Goal: Information Seeking & Learning: Understand process/instructions

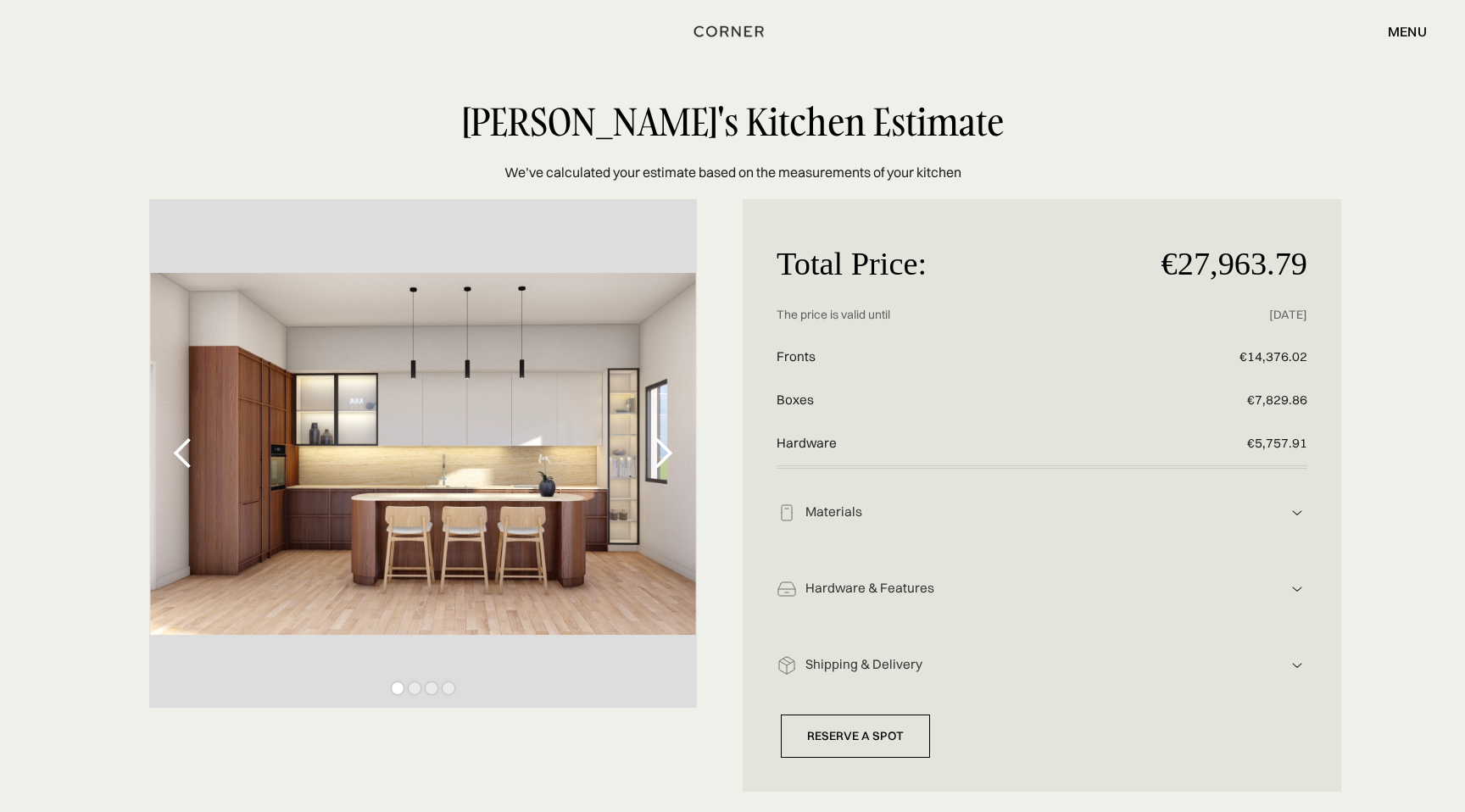
click at [663, 452] on div "next slide" at bounding box center [663, 454] width 34 height 34
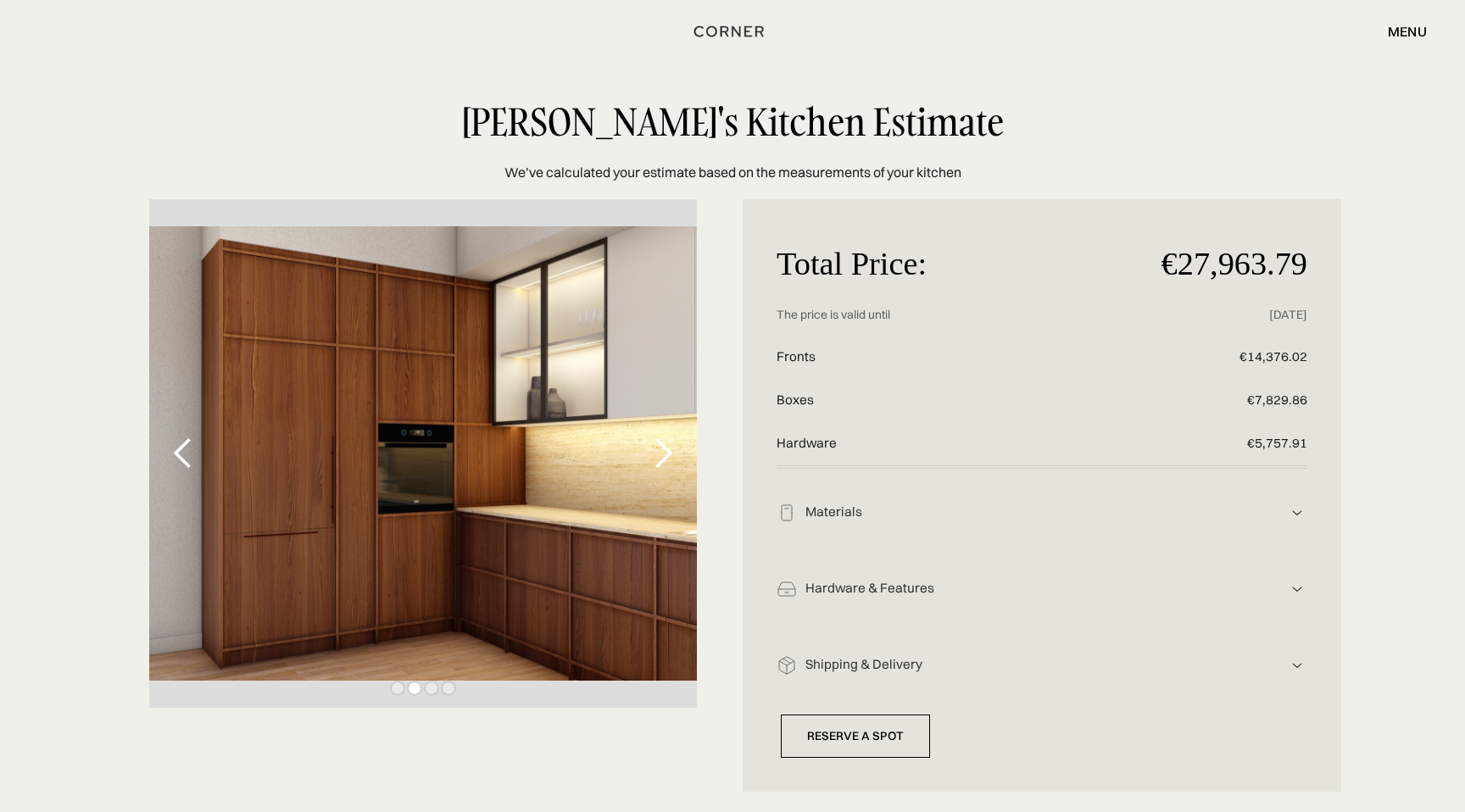
click at [663, 452] on div "next slide" at bounding box center [663, 454] width 34 height 34
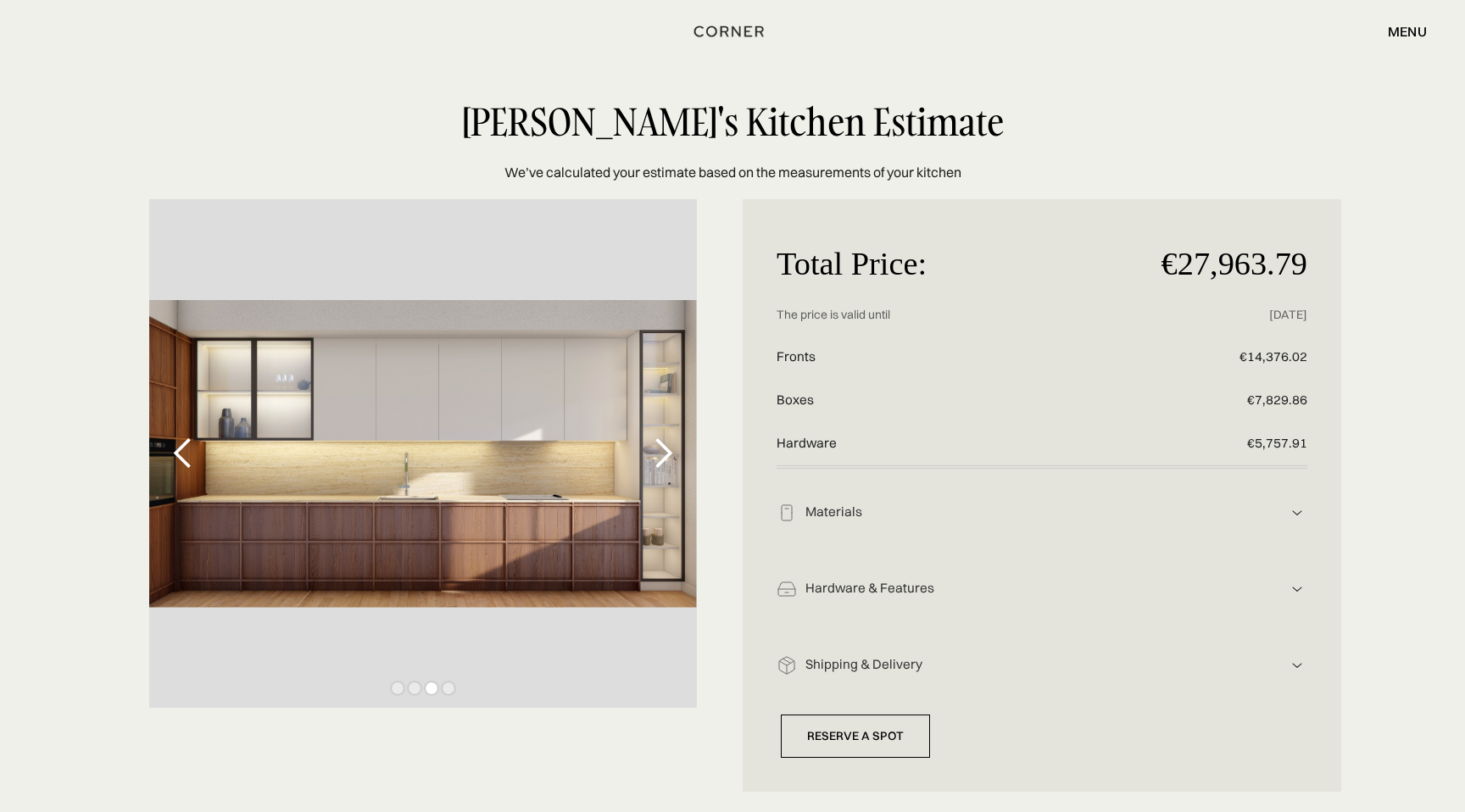
click at [663, 452] on div "next slide" at bounding box center [663, 454] width 34 height 34
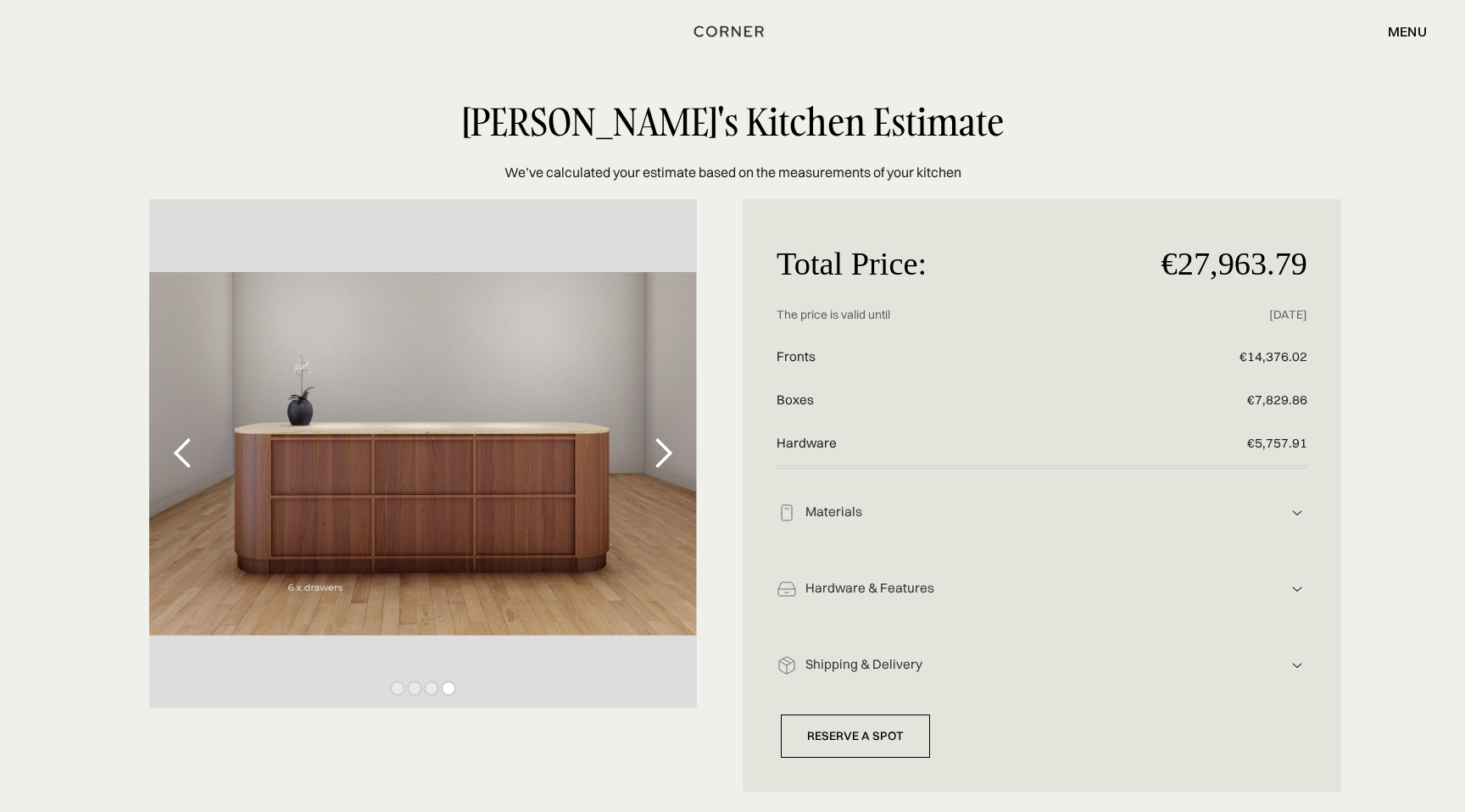
click at [182, 449] on div "previous slide" at bounding box center [184, 454] width 34 height 34
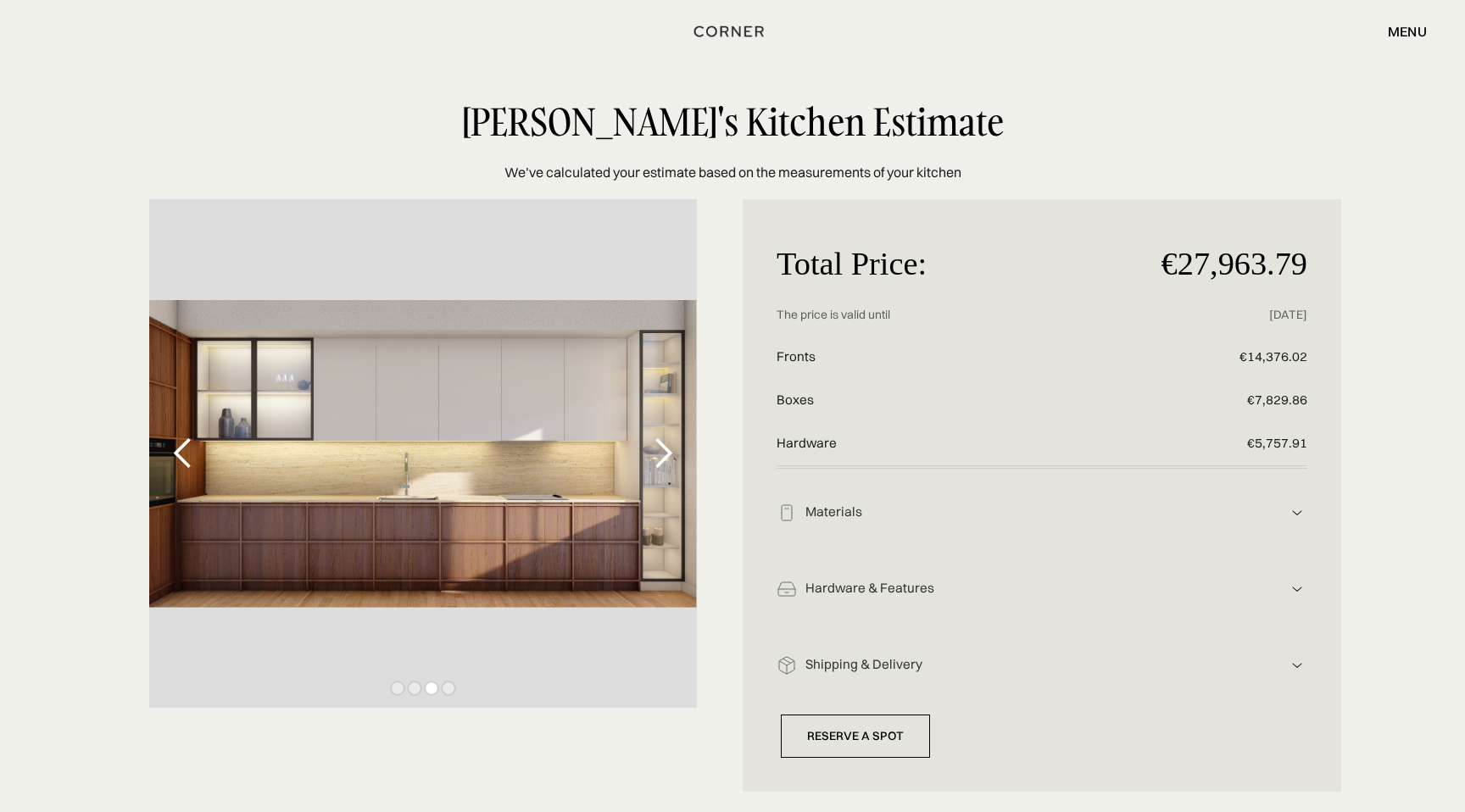
click at [1292, 514] on img at bounding box center [1297, 513] width 21 height 21
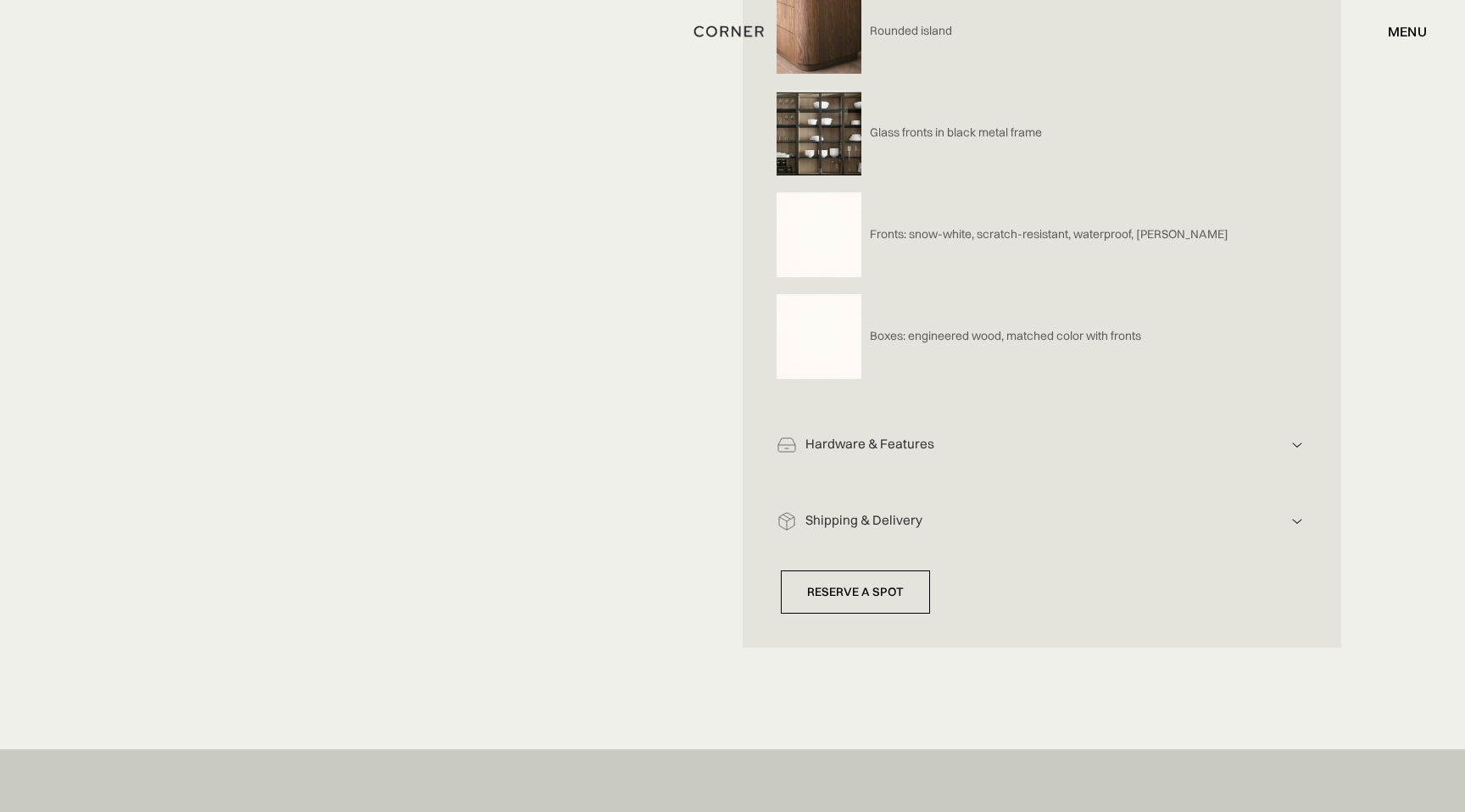
scroll to position [756, 0]
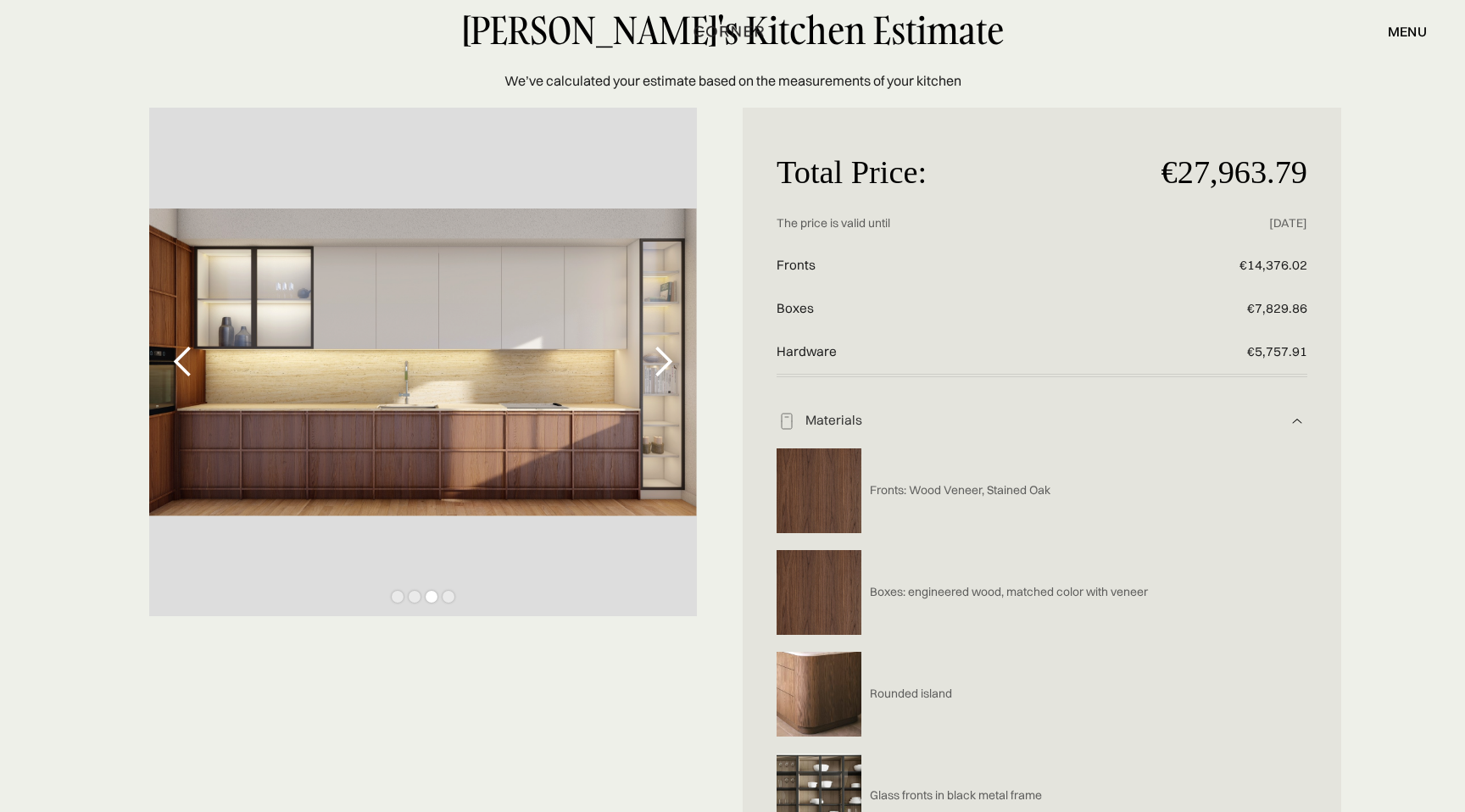
scroll to position [0, 0]
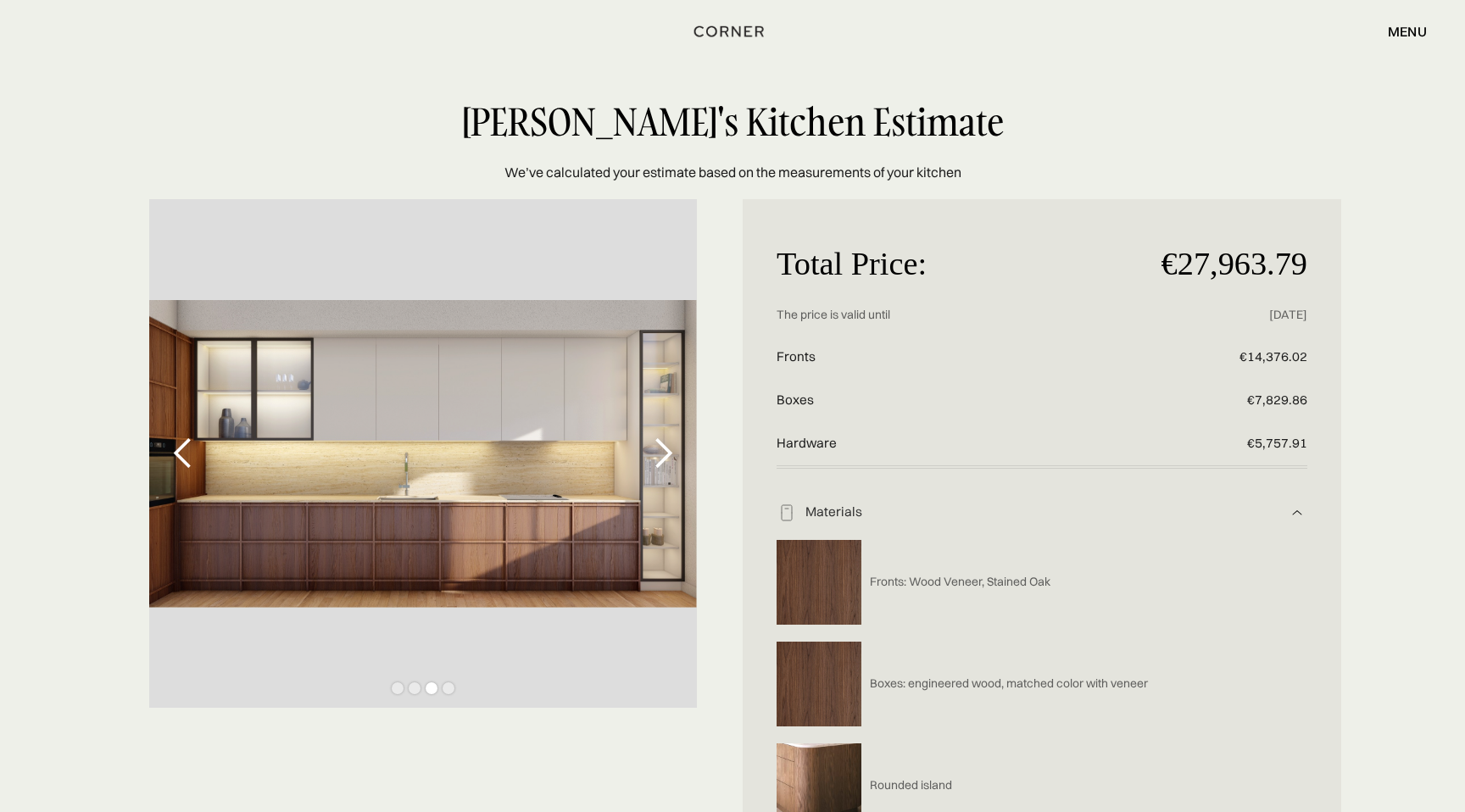
click at [665, 449] on div "next slide" at bounding box center [663, 454] width 34 height 34
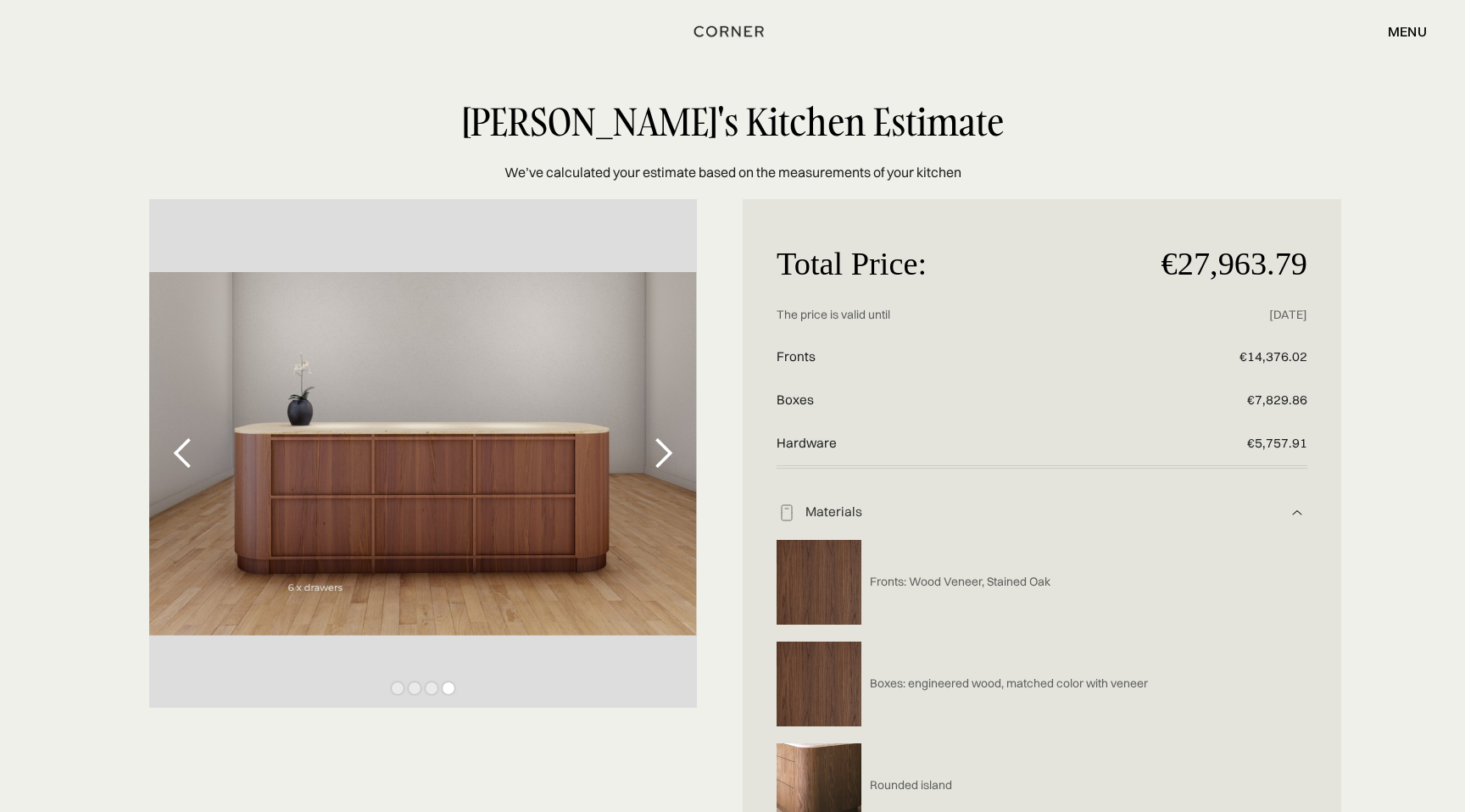
click at [190, 460] on div "previous slide" at bounding box center [184, 454] width 34 height 34
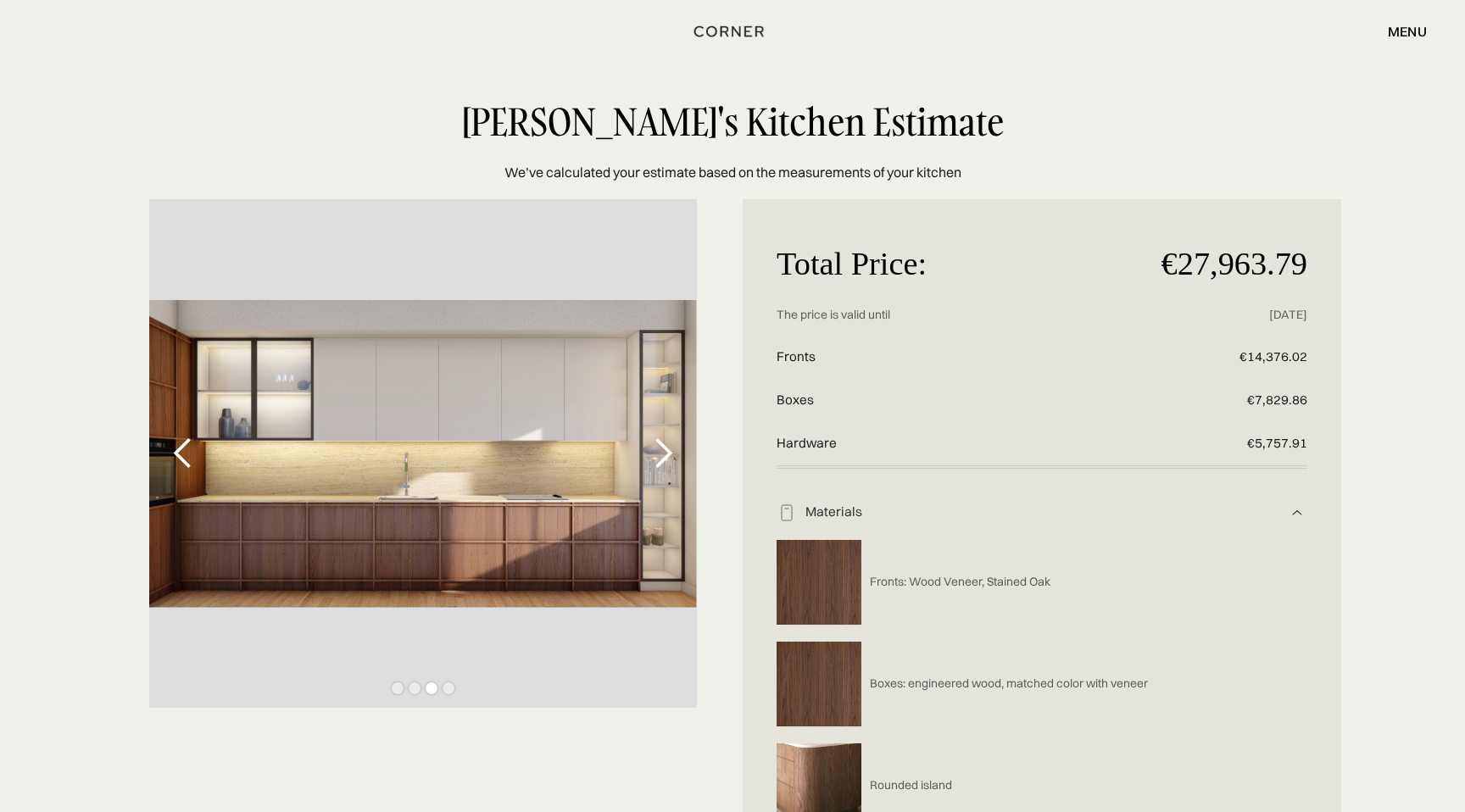
click at [185, 460] on div "previous slide" at bounding box center [184, 454] width 34 height 34
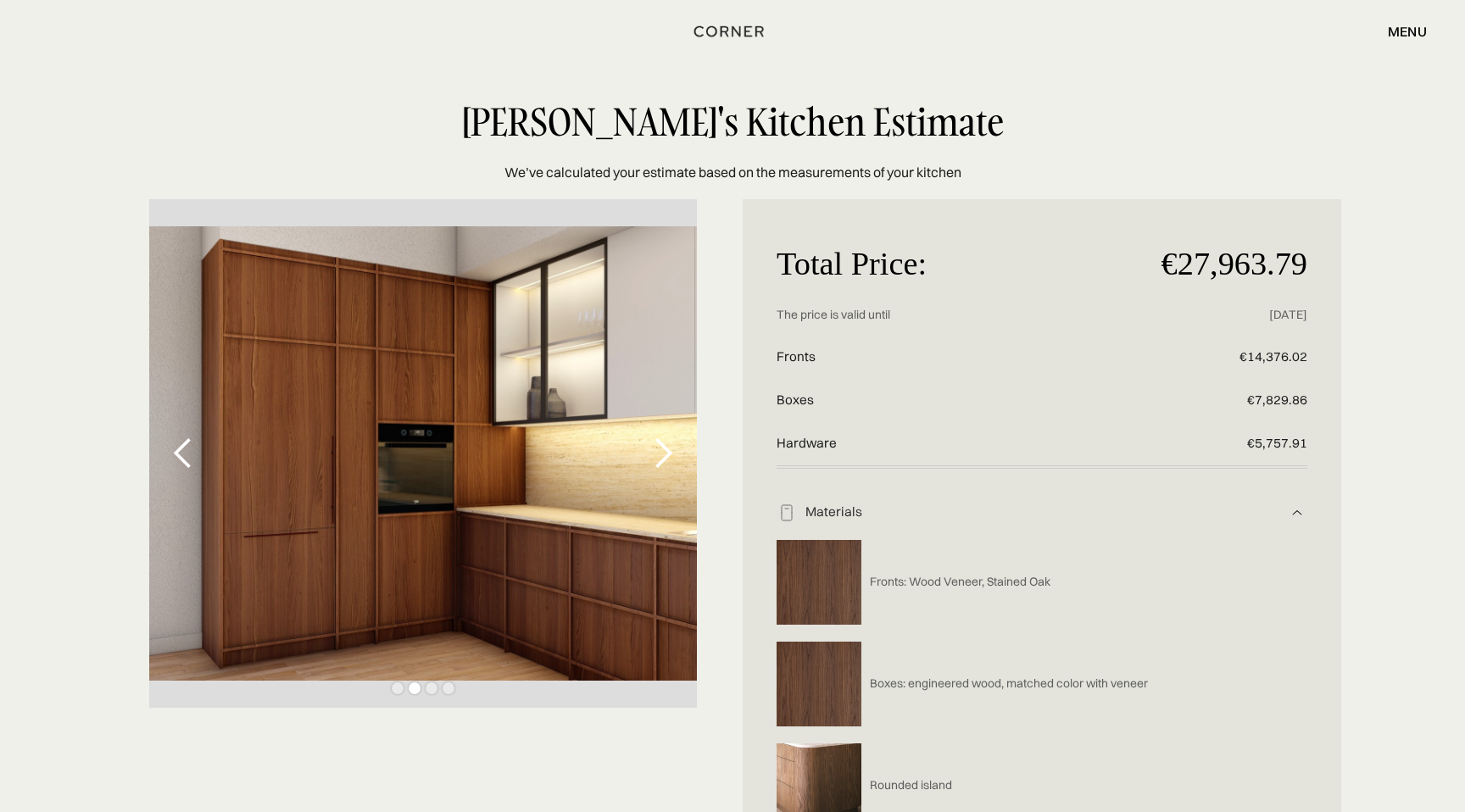
click at [185, 460] on div "previous slide" at bounding box center [184, 454] width 34 height 34
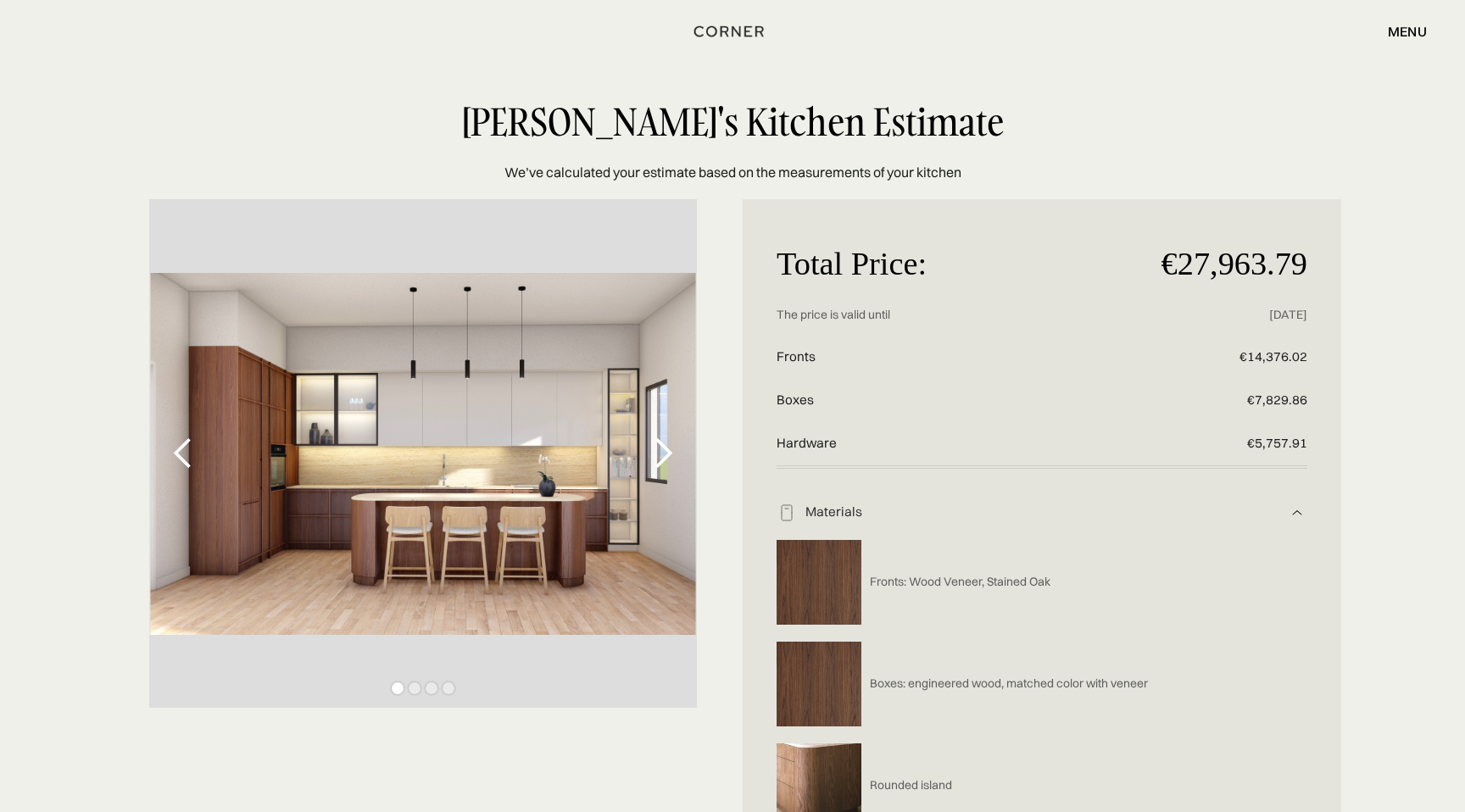
click at [185, 460] on div "previous slide" at bounding box center [184, 454] width 34 height 34
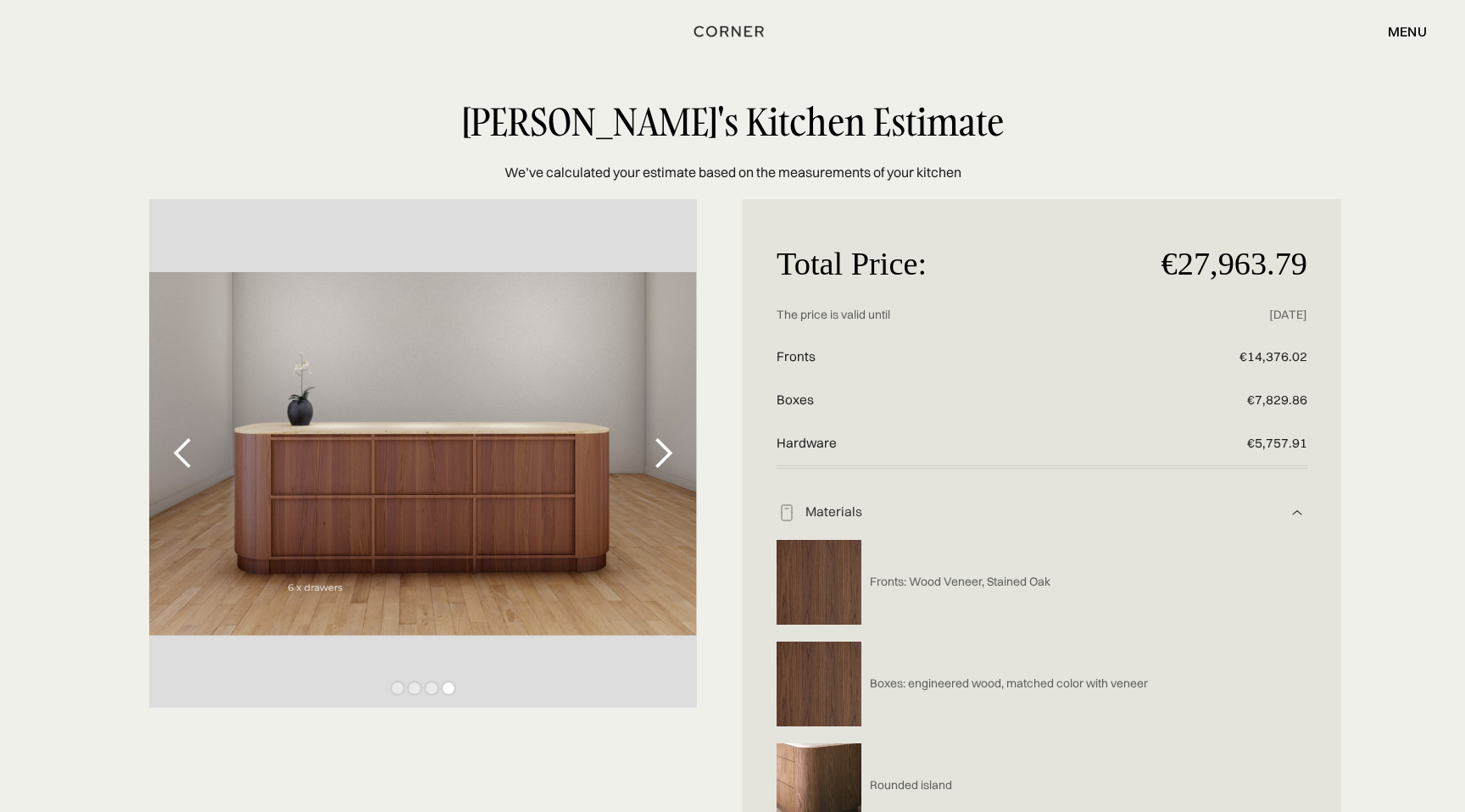
click at [185, 460] on div "previous slide" at bounding box center [184, 454] width 34 height 34
